Goal: Task Accomplishment & Management: Use online tool/utility

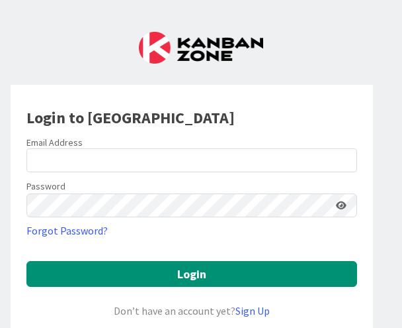
click at [26, 172] on div at bounding box center [26, 172] width 0 height 0
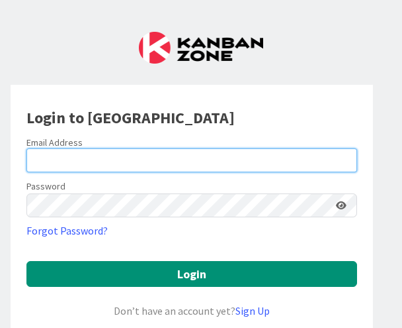
type input "[EMAIL_ADDRESS][DOMAIN_NAME]"
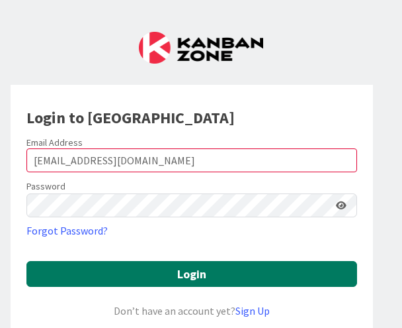
click at [186, 271] on button "Login" at bounding box center [191, 274] width 331 height 26
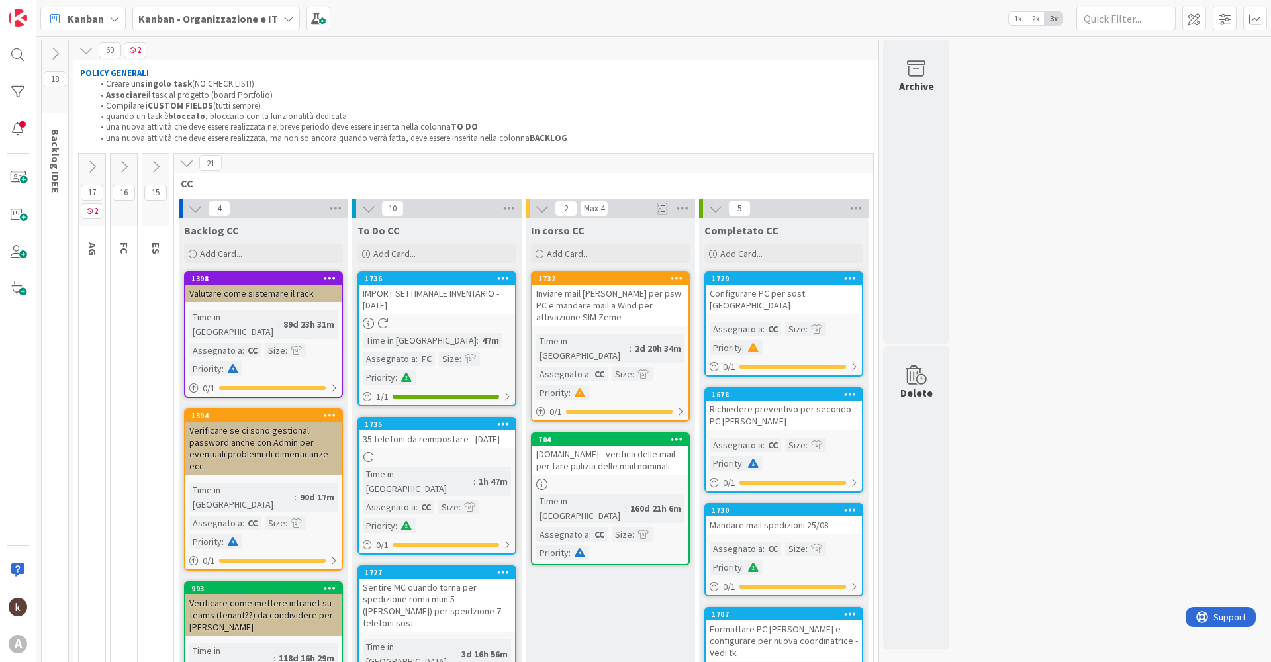
click at [188, 163] on icon at bounding box center [186, 163] width 15 height 15
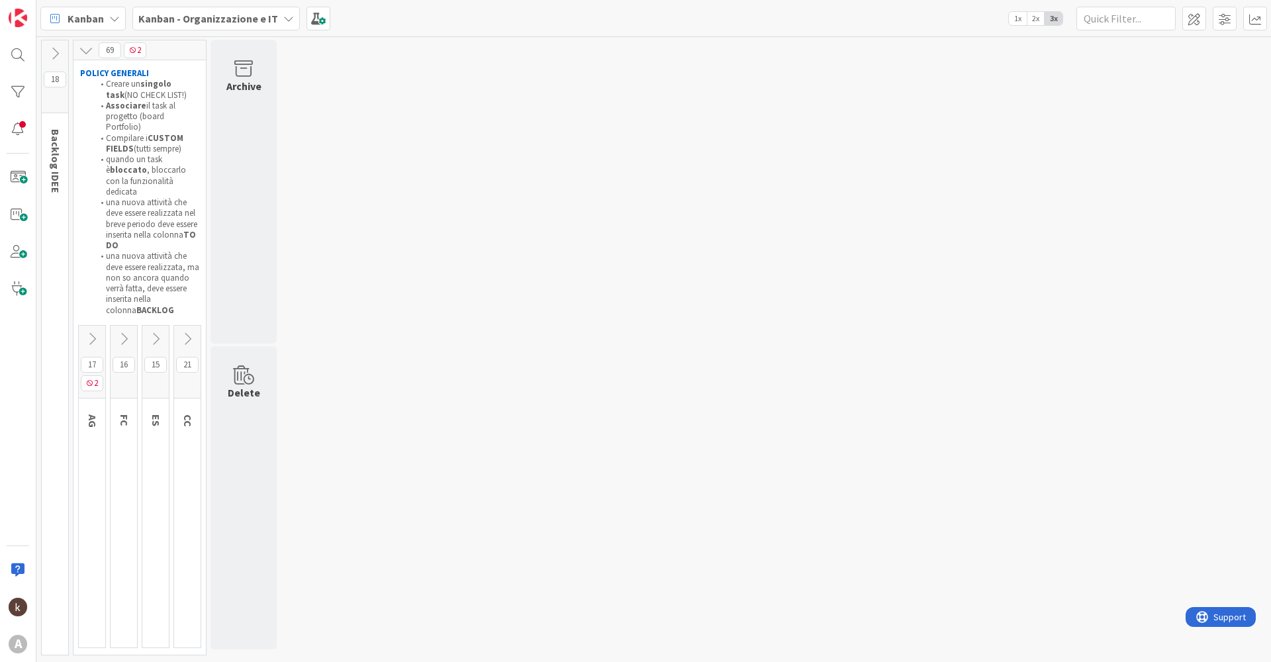
click at [93, 327] on button at bounding box center [92, 339] width 26 height 20
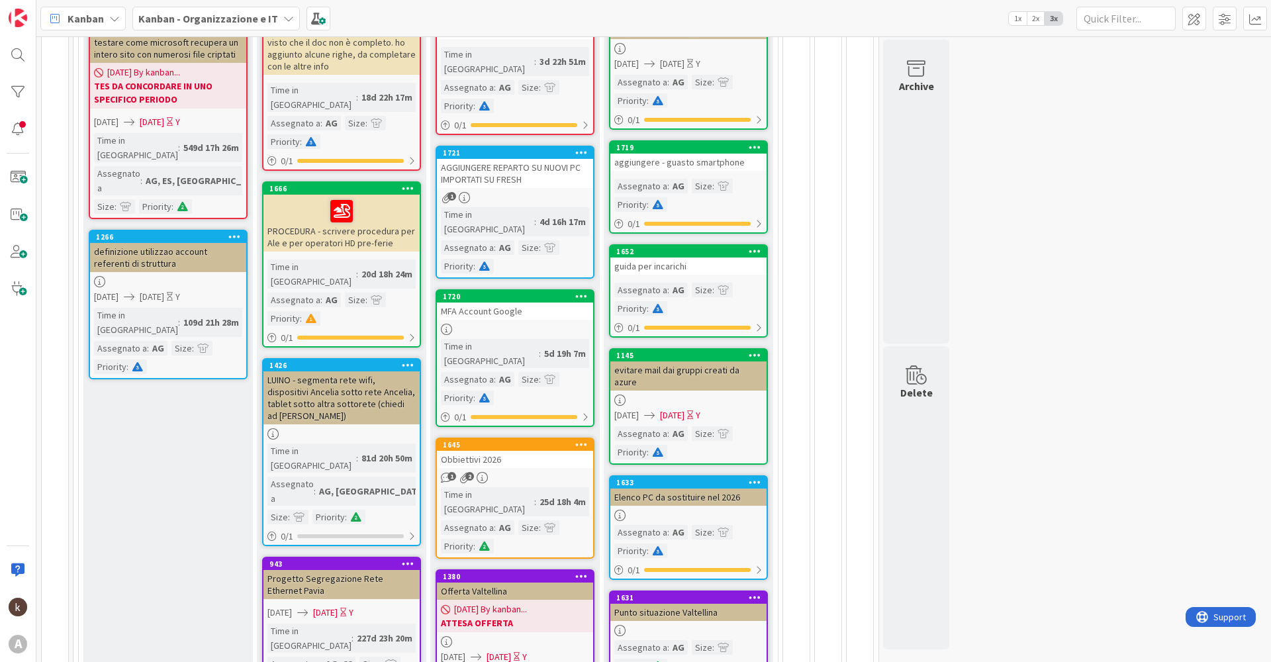
scroll to position [197, 0]
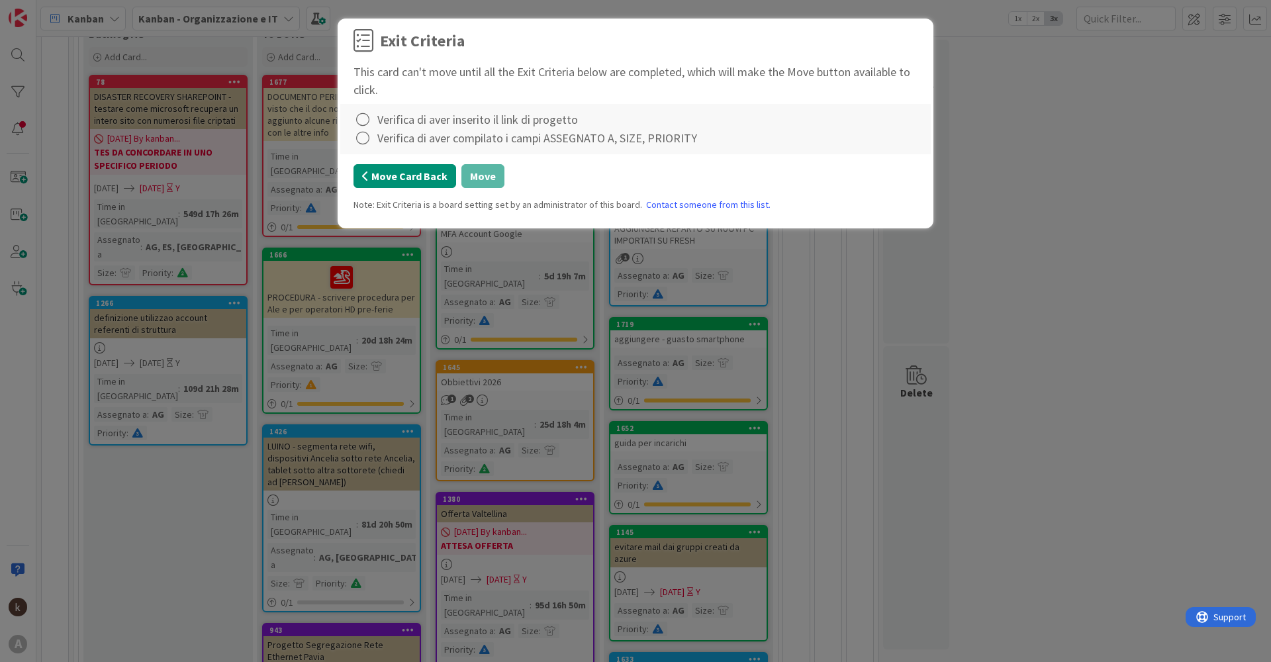
click at [402, 180] on button "Move Card Back" at bounding box center [404, 176] width 103 height 24
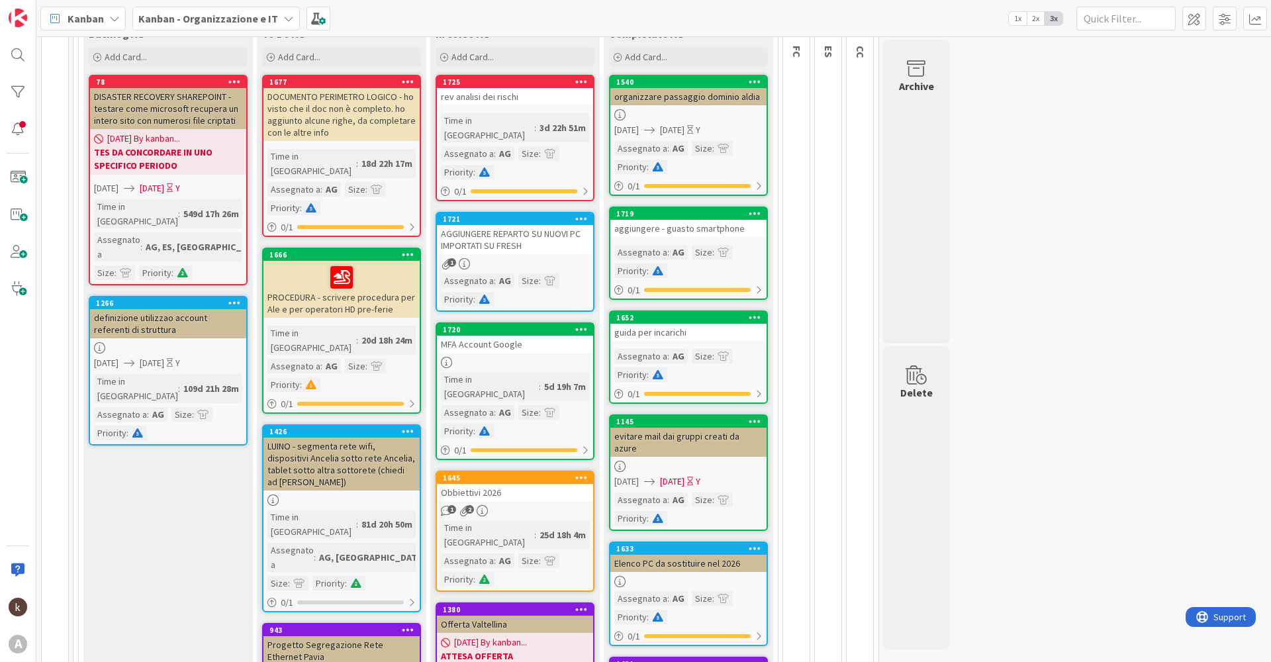
click at [402, 258] on div "1" at bounding box center [515, 263] width 156 height 11
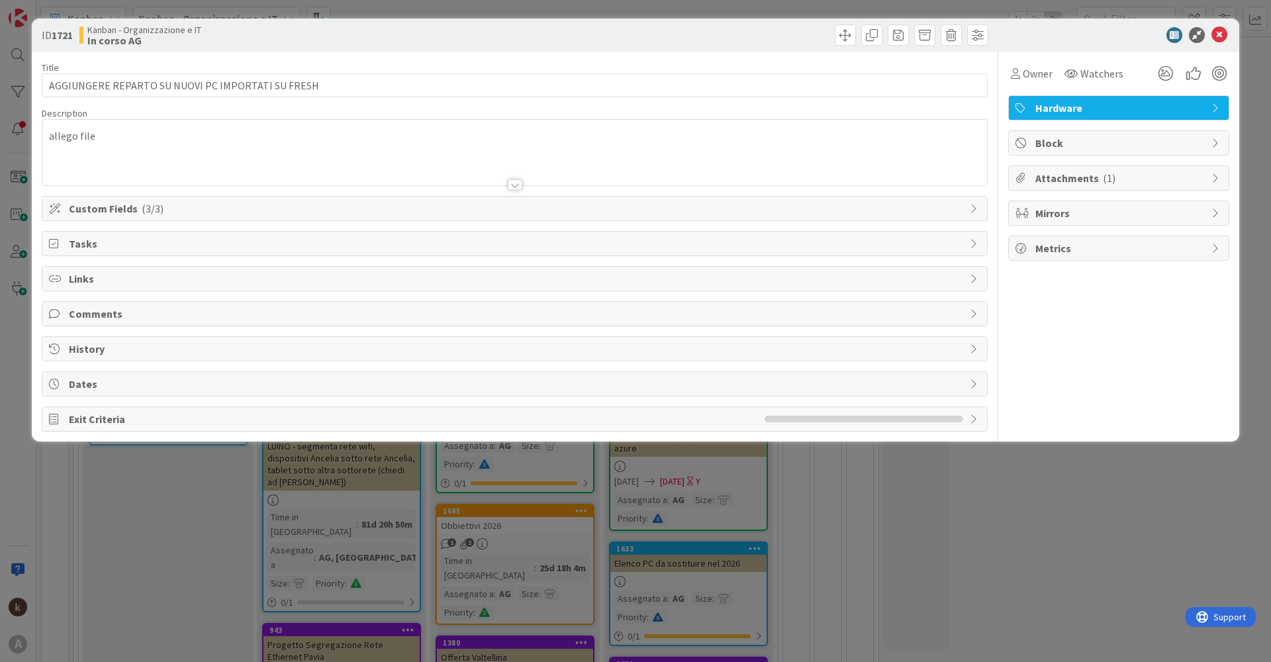
click at [267, 214] on span "Custom Fields ( 3/3 )" at bounding box center [516, 209] width 894 height 16
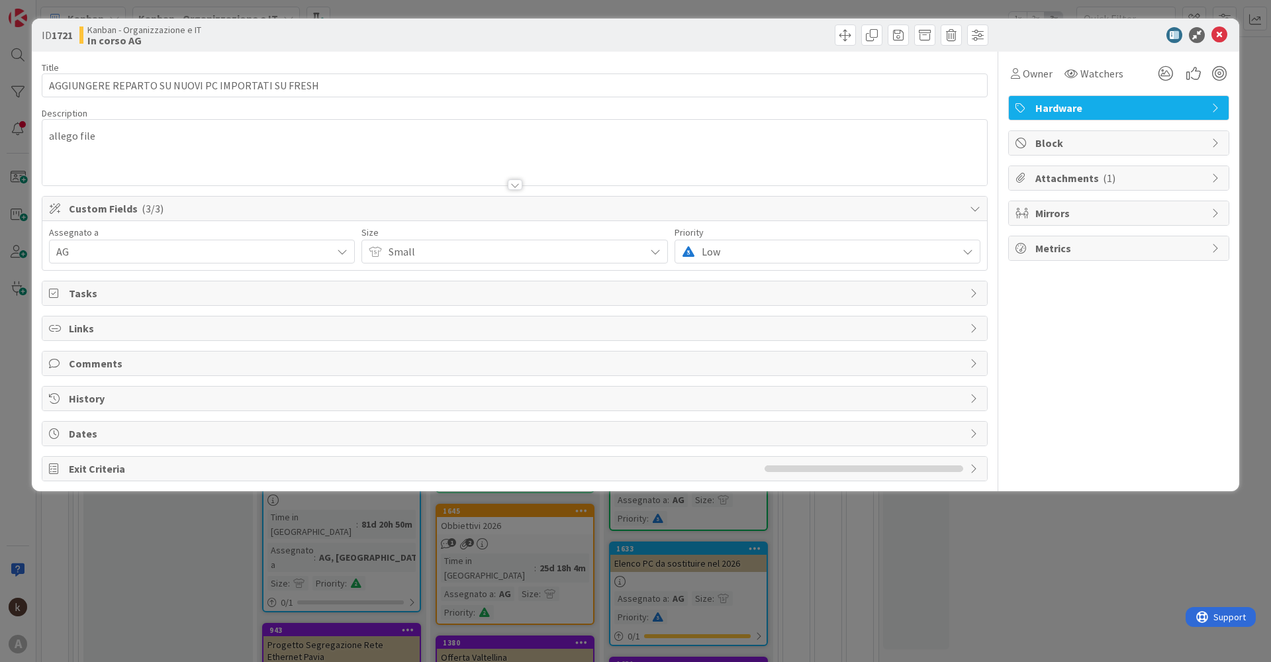
click at [269, 214] on span "Custom Fields ( 3/3 )" at bounding box center [516, 209] width 894 height 16
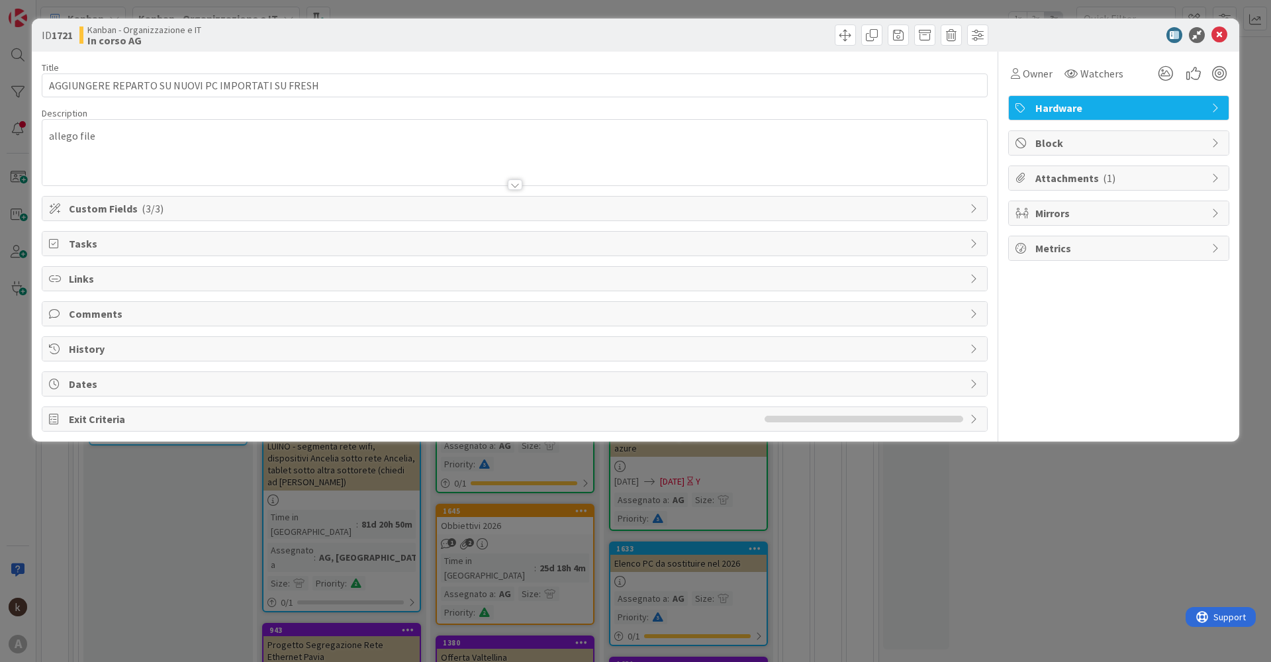
click at [176, 285] on span "Links" at bounding box center [516, 279] width 894 height 16
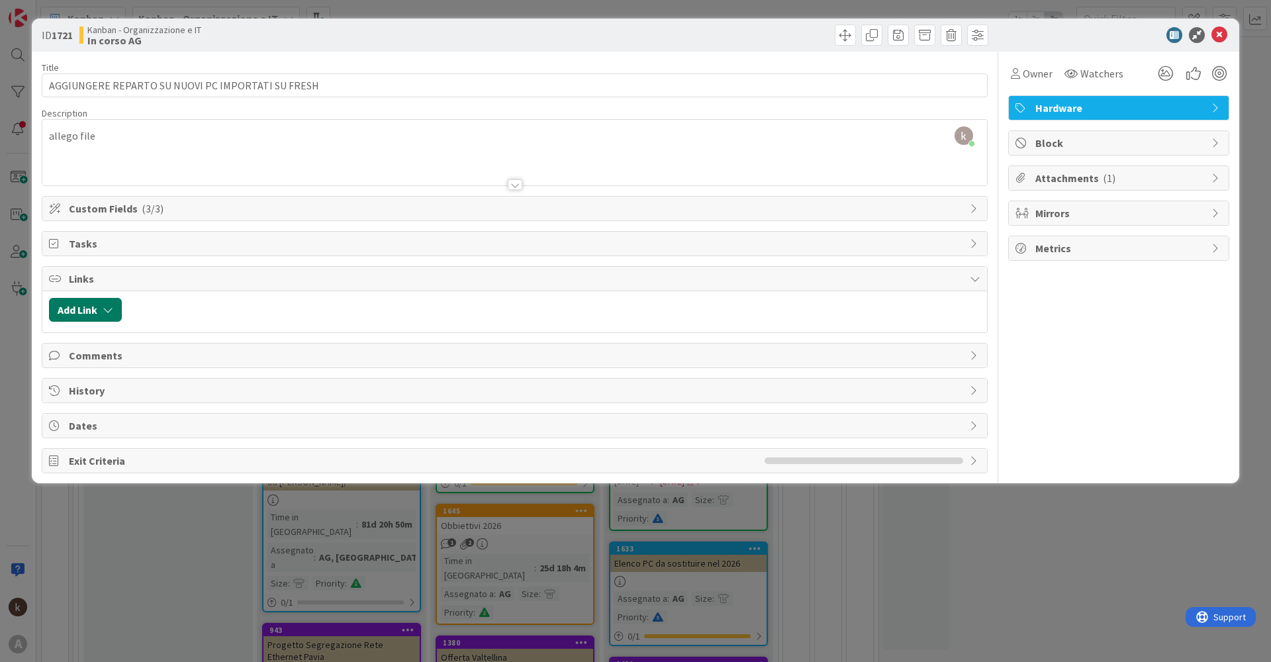
click at [109, 311] on icon "button" at bounding box center [108, 309] width 11 height 11
click at [143, 327] on span "Current Board" at bounding box center [137, 392] width 148 height 19
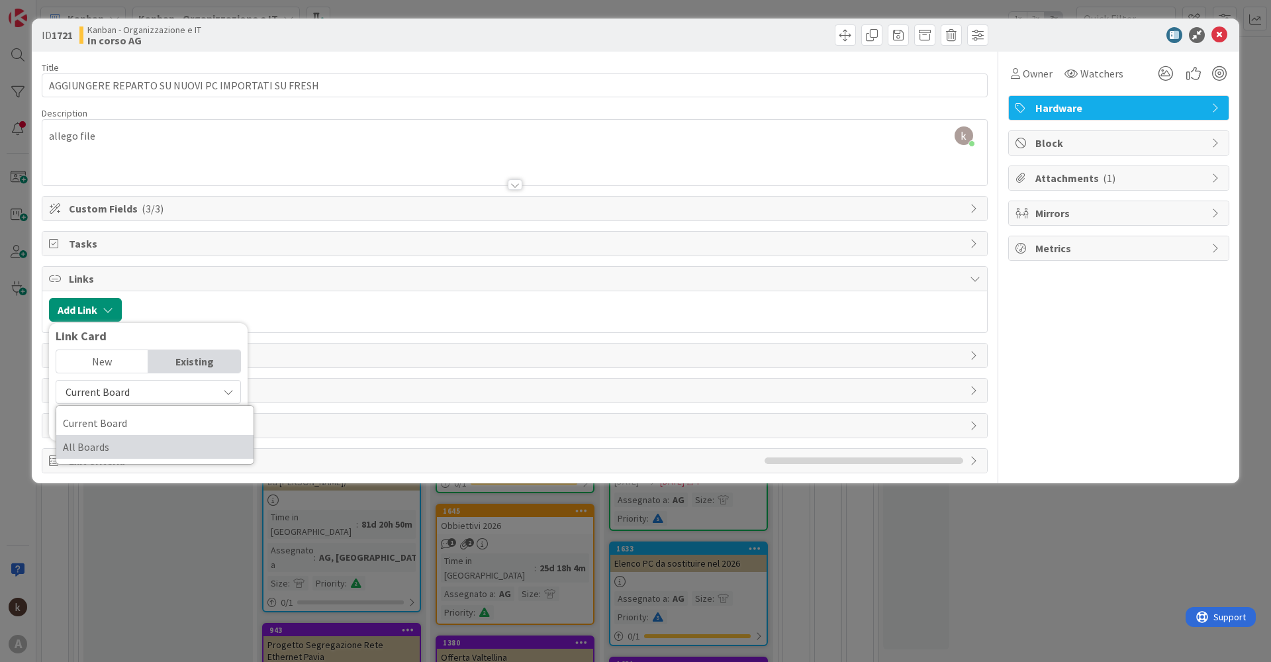
click at [86, 327] on span "All Boards" at bounding box center [155, 447] width 184 height 20
click at [109, 327] on input "text" at bounding box center [148, 422] width 185 height 24
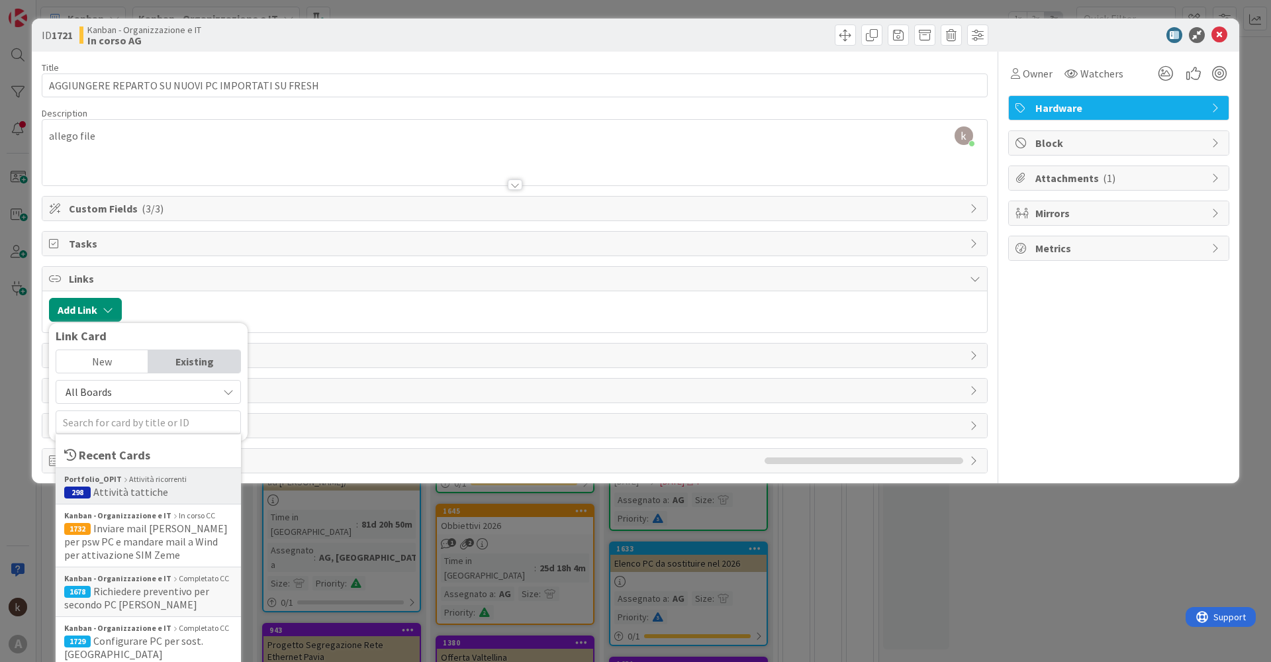
click at [150, 327] on div "Portfolio_OPIT Attività ricorrenti" at bounding box center [148, 479] width 168 height 12
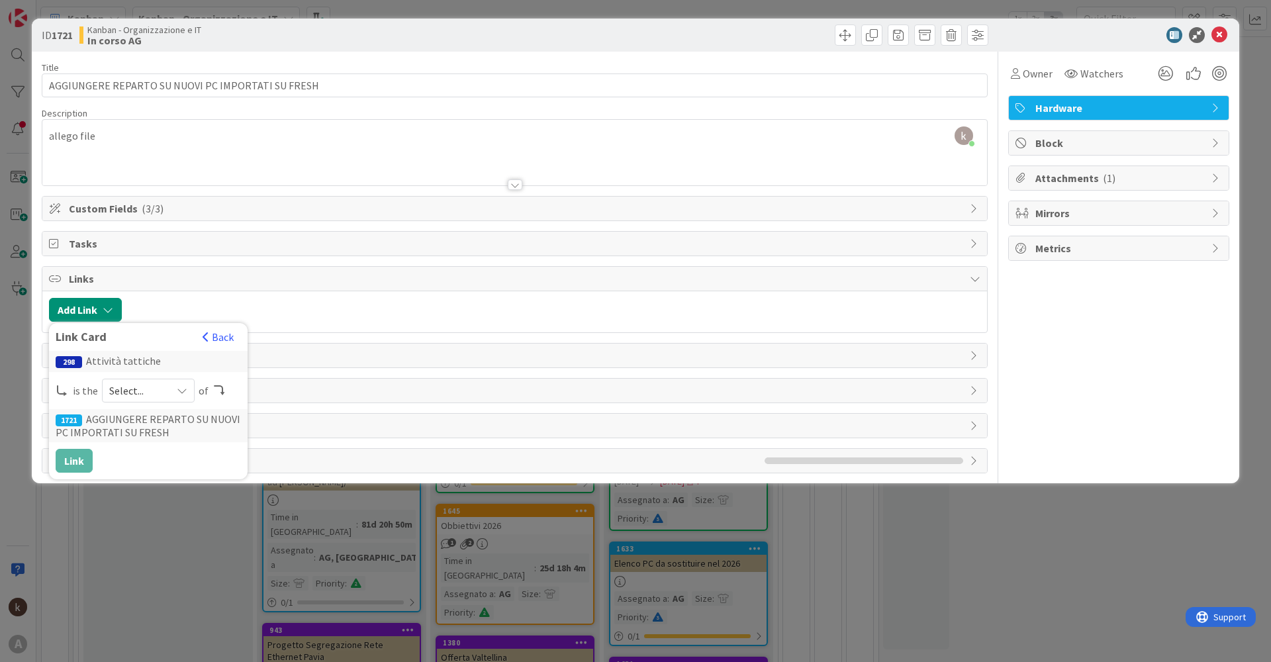
click at [127, 327] on span "Select..." at bounding box center [137, 390] width 56 height 19
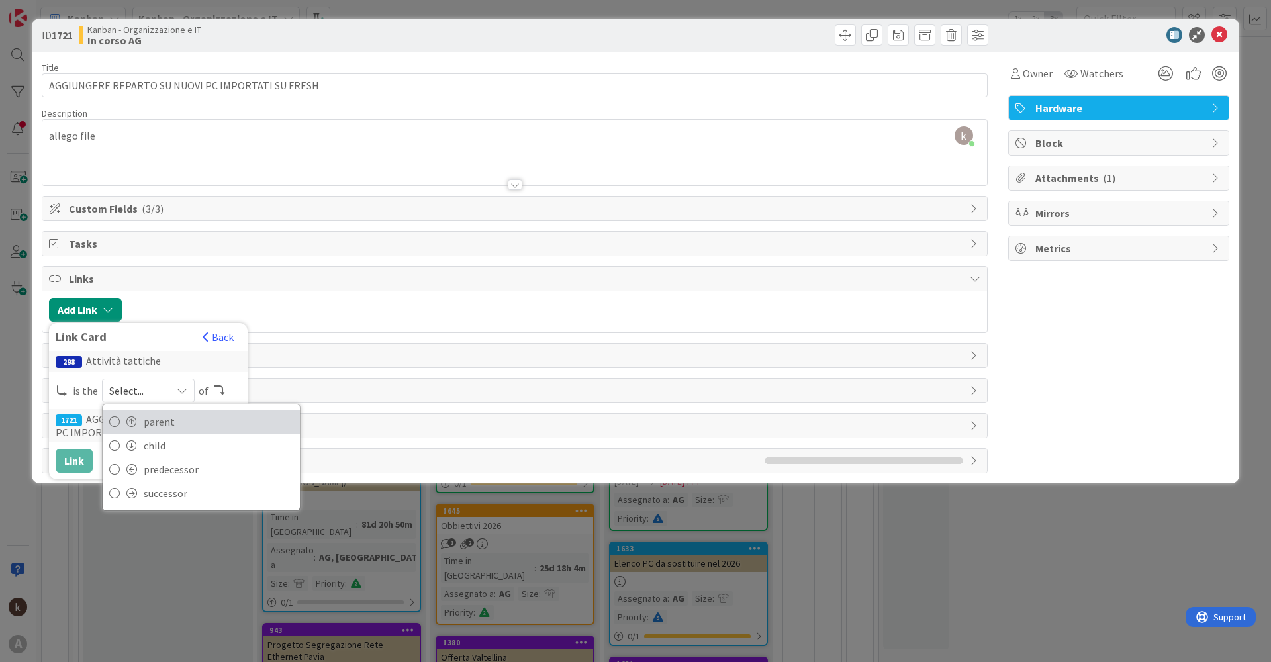
click at [177, 327] on span "parent" at bounding box center [219, 422] width 150 height 20
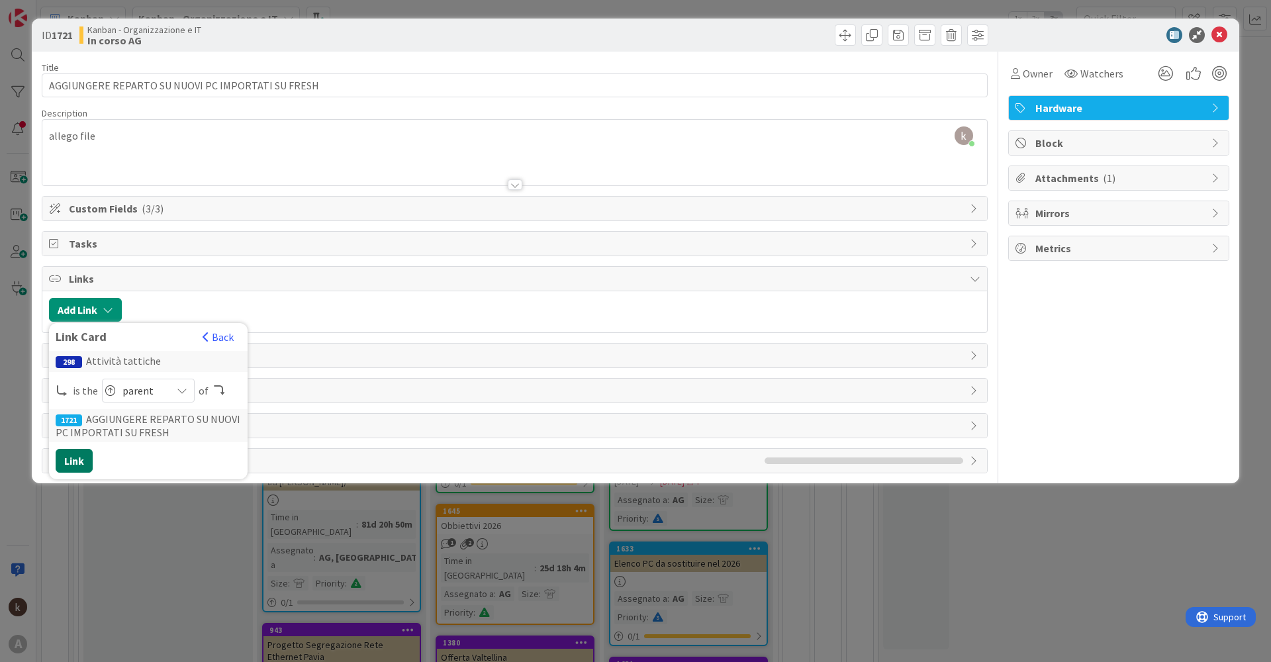
click at [76, 327] on button "Link" at bounding box center [74, 461] width 37 height 24
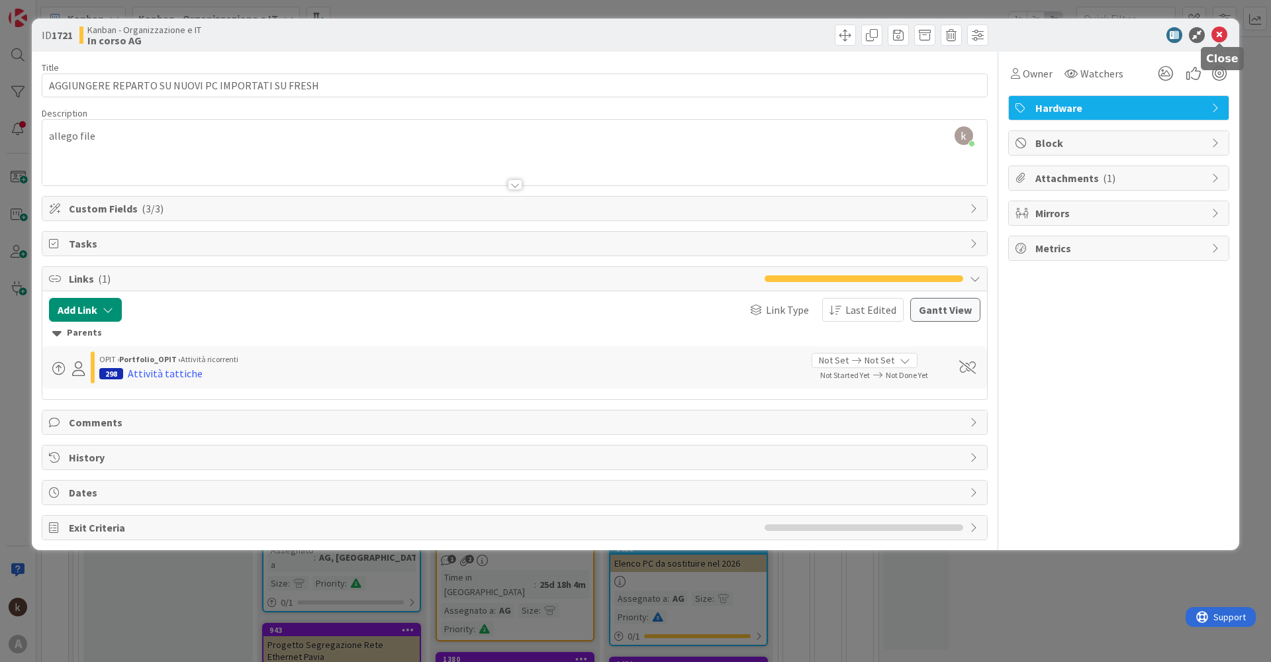
click at [402, 30] on icon at bounding box center [1219, 35] width 16 height 16
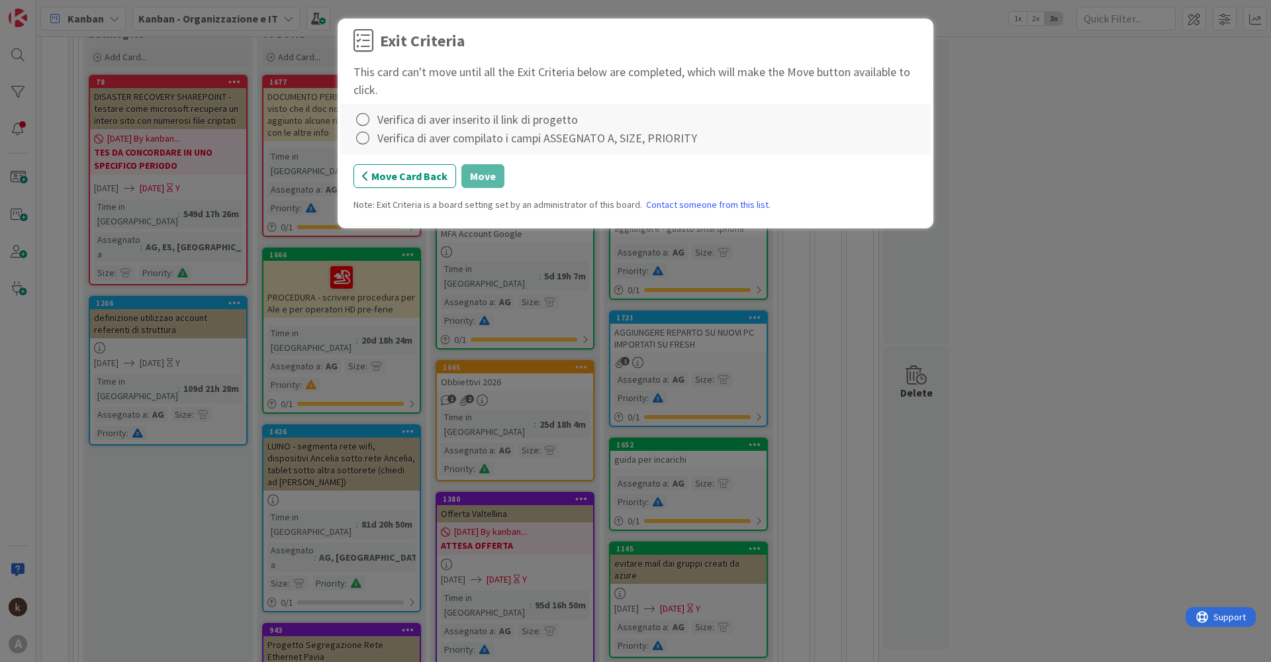
click at [402, 124] on div "Verifica di aver inserito il link di progetto" at bounding box center [477, 120] width 201 height 18
click at [360, 118] on icon at bounding box center [362, 120] width 19 height 19
click at [357, 130] on icon at bounding box center [362, 138] width 19 height 19
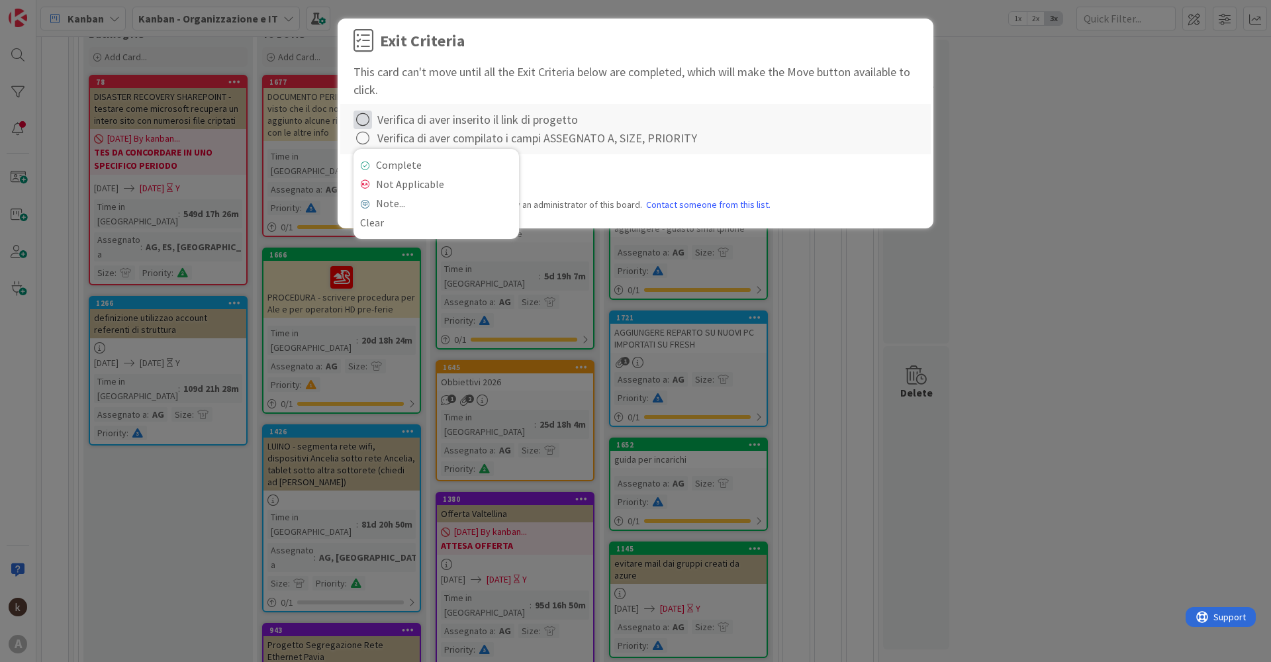
click at [367, 123] on icon at bounding box center [362, 120] width 19 height 19
click at [365, 148] on icon at bounding box center [364, 147] width 9 height 8
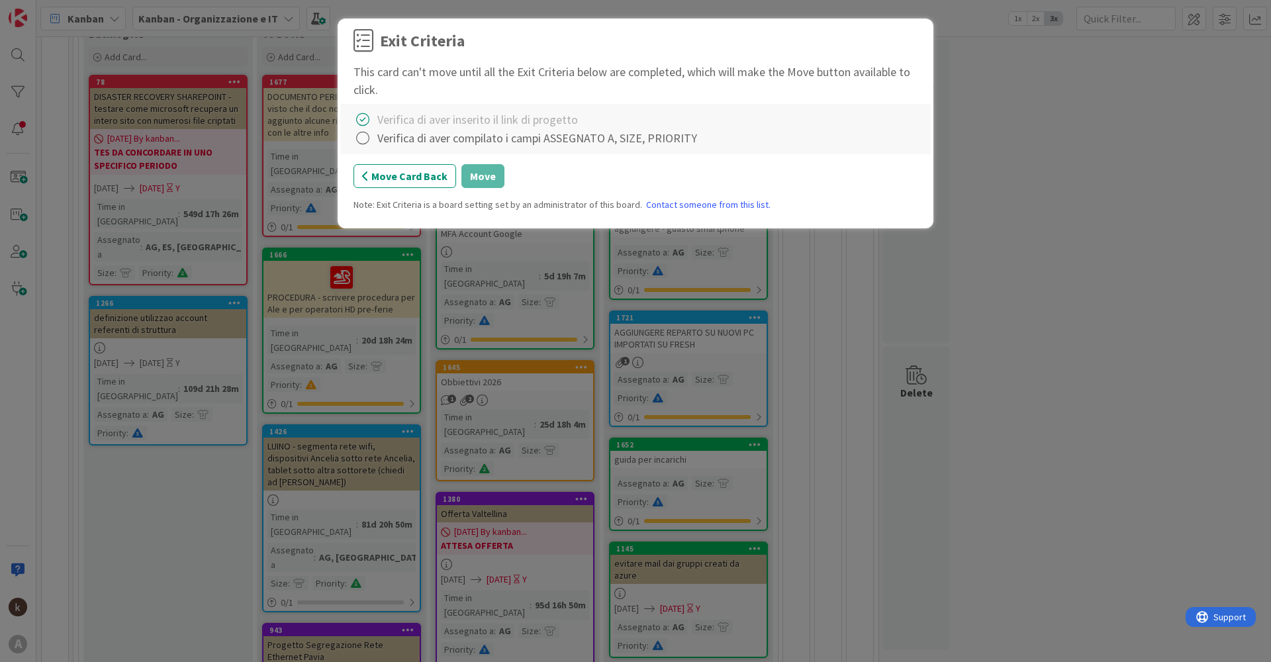
click at [365, 149] on div "Complete Not Applicable Note... Clear Verifica di aver inserito il link di prog…" at bounding box center [635, 129] width 590 height 50
click at [364, 139] on icon at bounding box center [362, 138] width 19 height 19
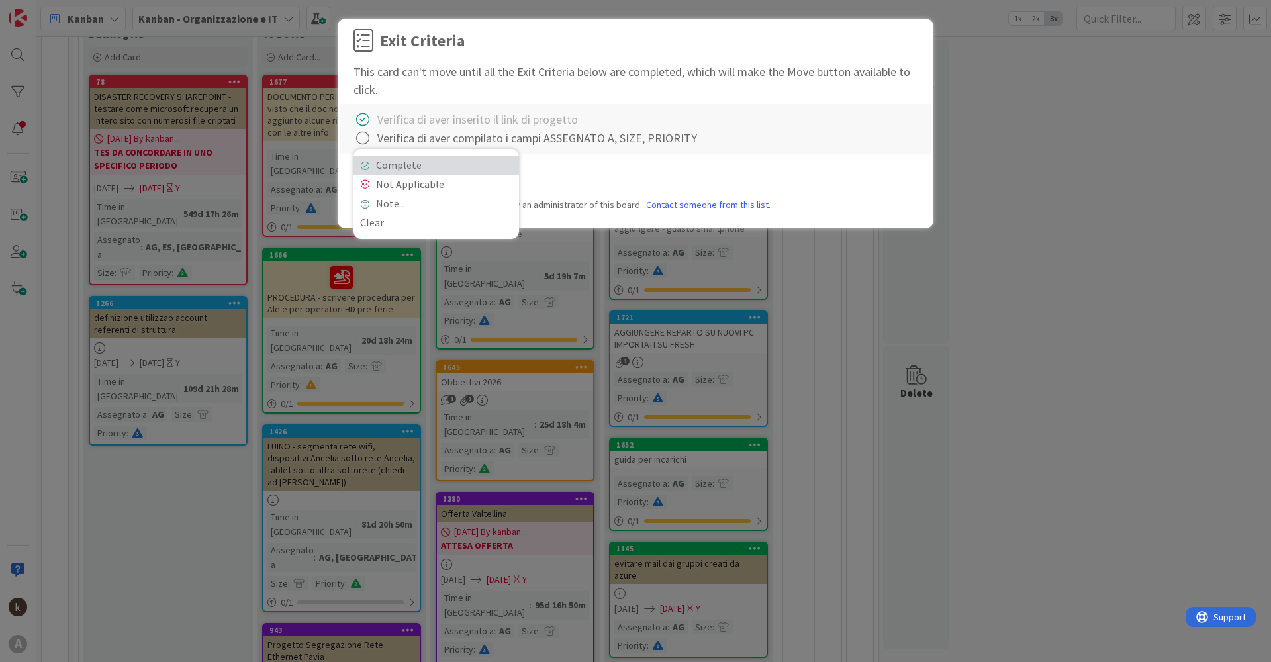
click at [398, 166] on link "Complete" at bounding box center [435, 165] width 165 height 19
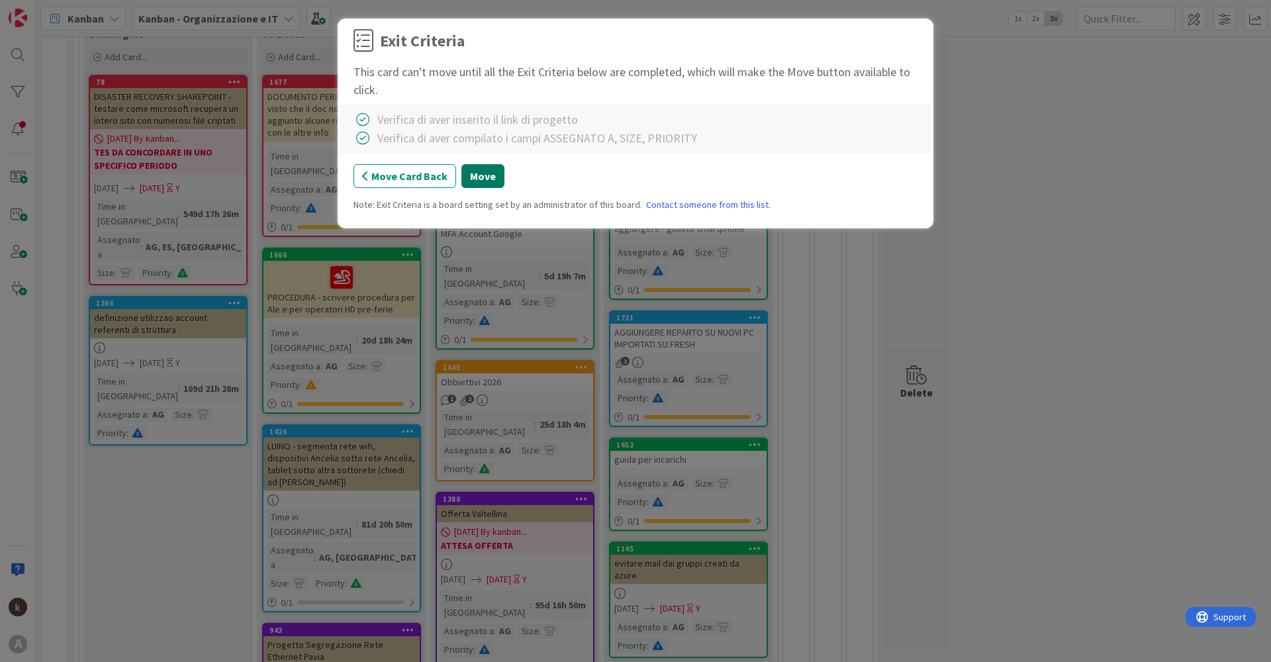
drag, startPoint x: 487, startPoint y: 178, endPoint x: 604, endPoint y: 178, distance: 116.5
click at [402, 178] on button "Move" at bounding box center [482, 176] width 43 height 24
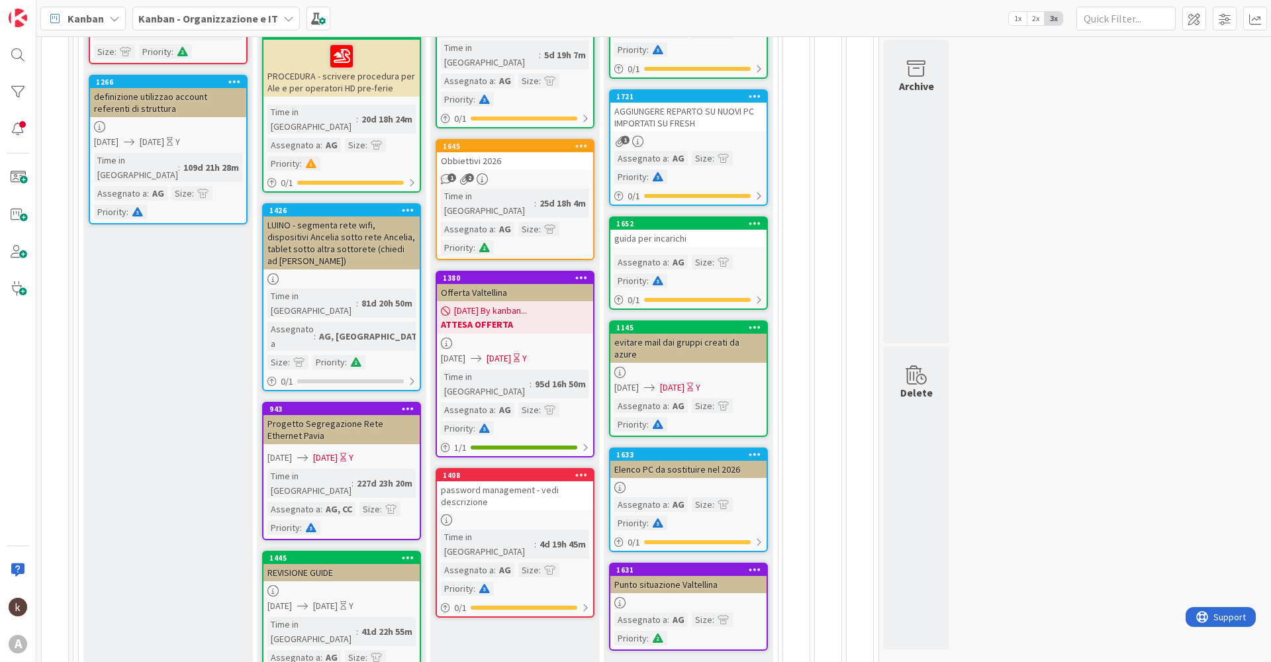
scroll to position [426, 0]
